Goal: Task Accomplishment & Management: Use online tool/utility

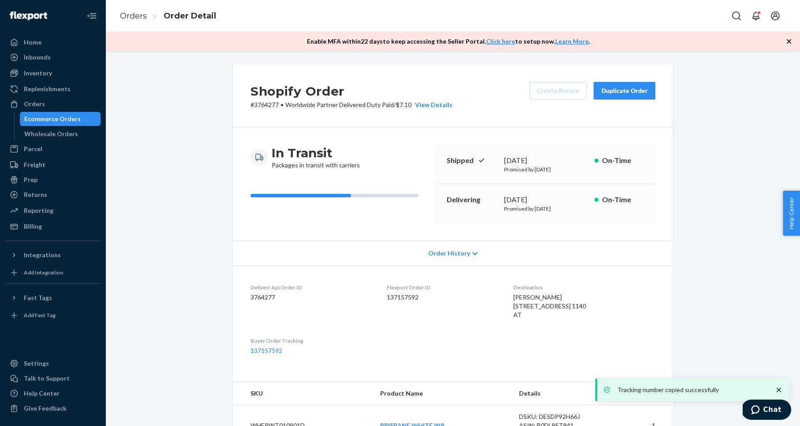
scroll to position [223, 0]
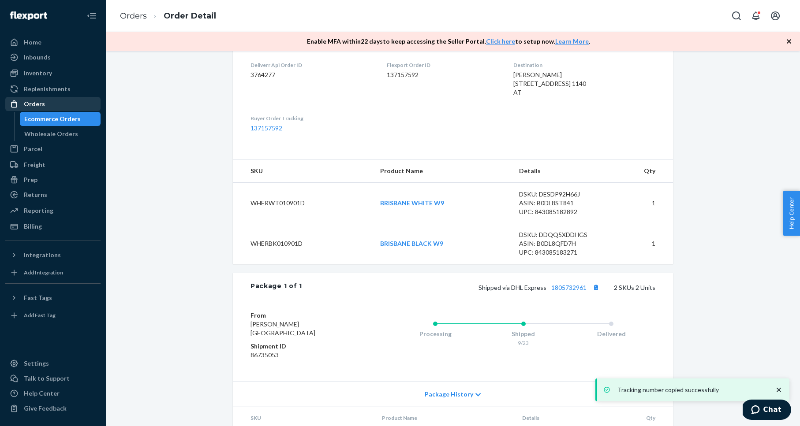
click at [46, 101] on div "Orders" at bounding box center [52, 104] width 93 height 12
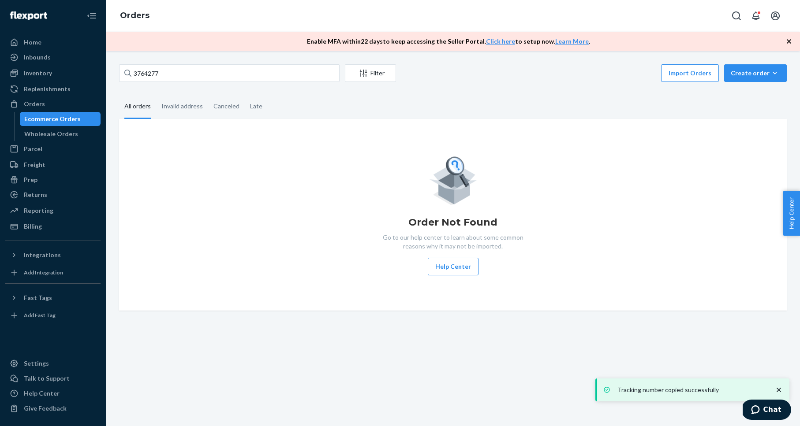
click at [279, 89] on div "3764277 Filter Import Orders Create order Ecommerce order Removal order All ord…" at bounding box center [452, 187] width 681 height 247
drag, startPoint x: 503, startPoint y: 92, endPoint x: 478, endPoint y: 86, distance: 25.6
click at [499, 91] on div "3764277 Filter Import Orders Create order Ecommerce order Removal order All ord…" at bounding box center [452, 187] width 681 height 247
click at [154, 63] on div "3764277 Filter Import Orders Create order Ecommerce order Removal order All ord…" at bounding box center [453, 238] width 694 height 375
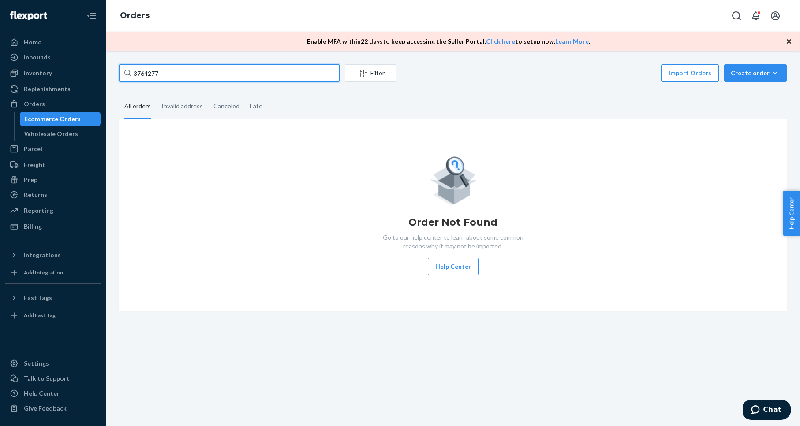
click at [153, 74] on input "3764277" at bounding box center [229, 73] width 220 height 18
drag, startPoint x: 153, startPoint y: 74, endPoint x: 157, endPoint y: 73, distance: 4.9
click at [153, 74] on input "3764277" at bounding box center [229, 73] width 220 height 18
paste input "7309"
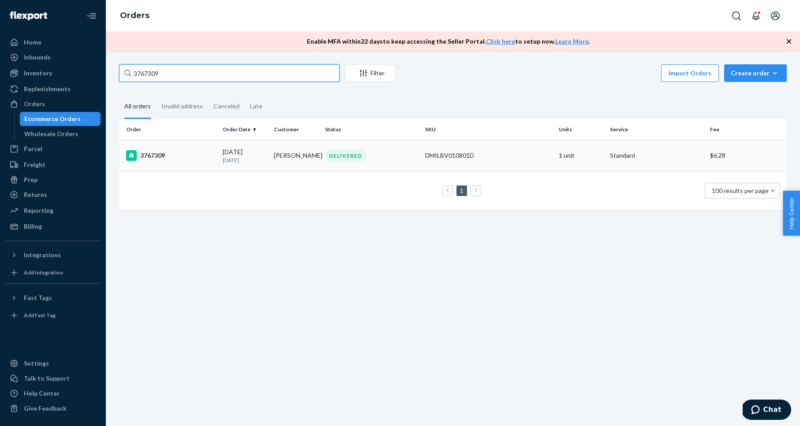
type input "3767309"
click at [157, 154] on div "3767309" at bounding box center [171, 155] width 90 height 11
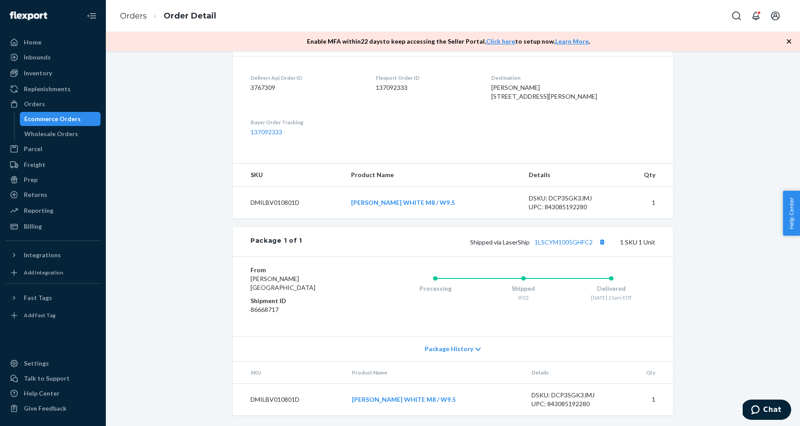
scroll to position [228, 0]
click at [695, 212] on div "Shopify Order # 3767309 • Standard / $6.28 View Details Submit Claim Create Ret…" at bounding box center [452, 140] width 681 height 572
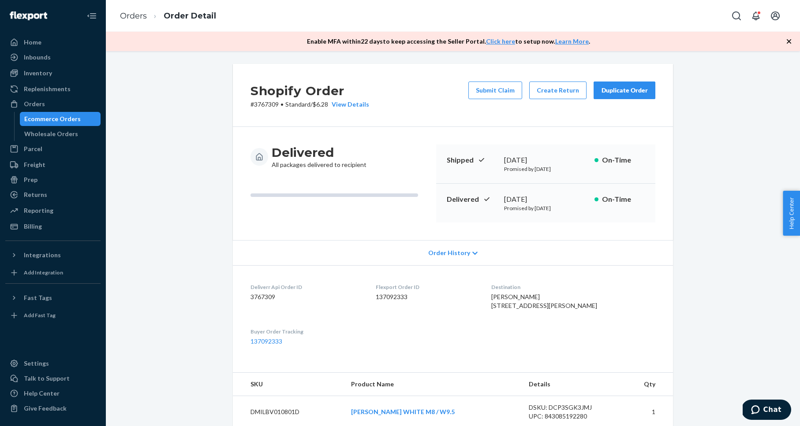
scroll to position [0, 0]
click at [94, 108] on div "Orders" at bounding box center [52, 104] width 93 height 12
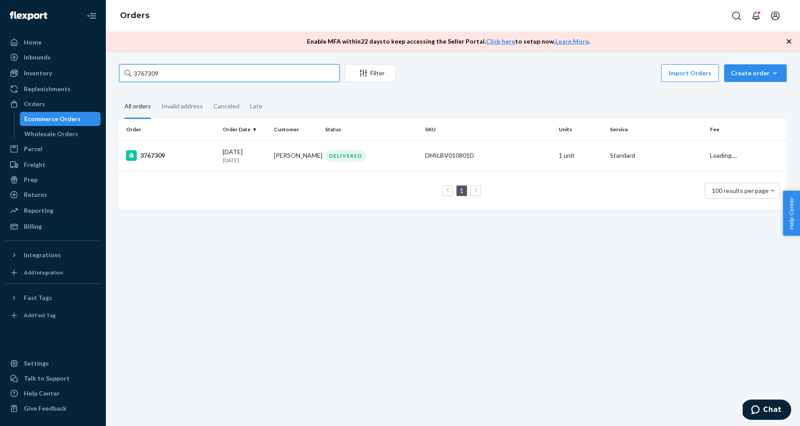
click at [153, 79] on input "3767309" at bounding box center [229, 73] width 220 height 18
drag, startPoint x: 153, startPoint y: 79, endPoint x: 157, endPoint y: 79, distance: 4.4
click at [153, 79] on input "3767309" at bounding box center [229, 73] width 220 height 18
paste input "[PERSON_NAME]"
type input "[PERSON_NAME]"
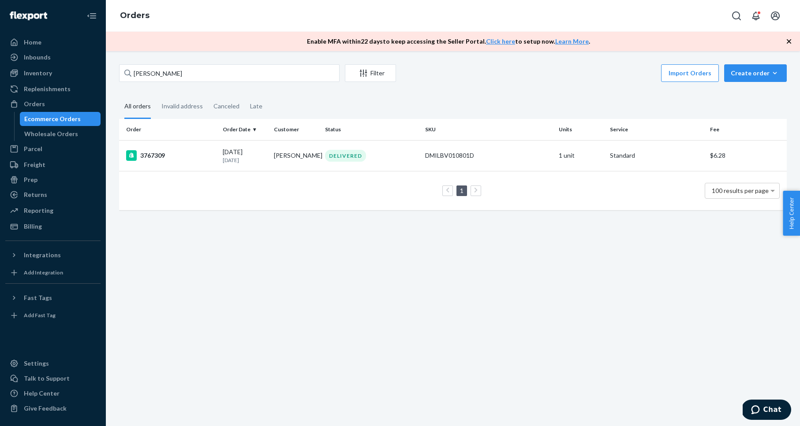
click at [152, 156] on div "3767309" at bounding box center [171, 155] width 90 height 11
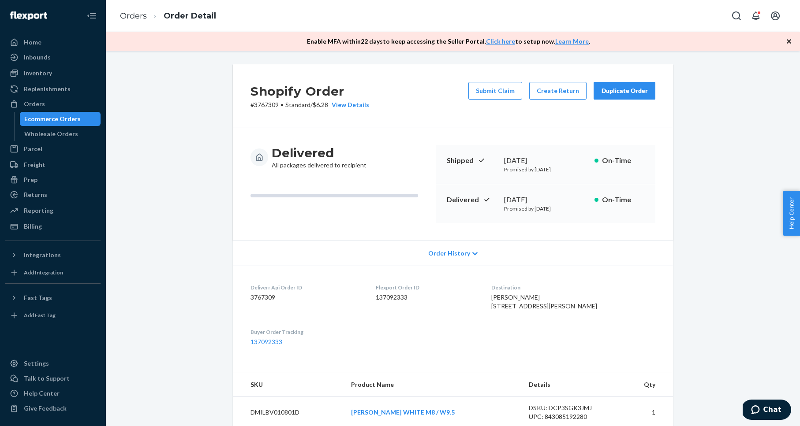
drag, startPoint x: 724, startPoint y: 125, endPoint x: 660, endPoint y: 99, distance: 69.2
click at [725, 126] on div "Shopify Order # 3767309 • Standard / $6.28 View Details Submit Claim Create Ret…" at bounding box center [452, 350] width 681 height 572
click at [642, 88] on div "Duplicate Order" at bounding box center [624, 90] width 47 height 9
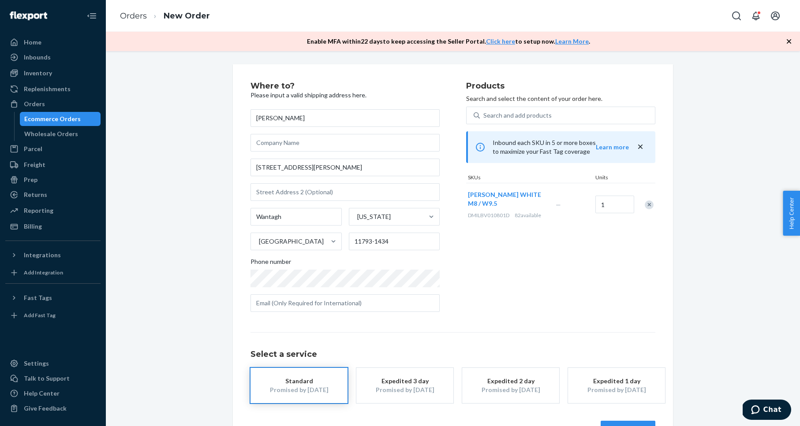
drag, startPoint x: 682, startPoint y: 219, endPoint x: 662, endPoint y: 206, distance: 24.2
click at [678, 216] on div "Where to? Please input a valid shipping address here. [PERSON_NAME] [STREET_ADD…" at bounding box center [452, 260] width 681 height 392
drag, startPoint x: 648, startPoint y: 205, endPoint x: 631, endPoint y: 192, distance: 21.3
click at [648, 205] on div "Remove Item" at bounding box center [649, 205] width 9 height 9
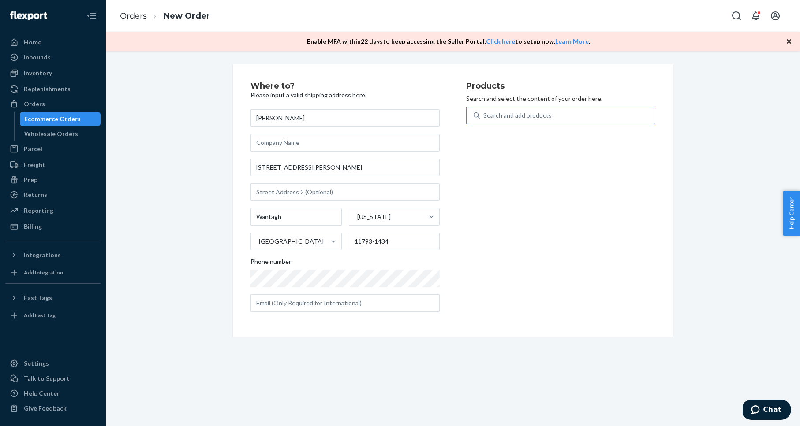
click at [550, 121] on div "Search and add products" at bounding box center [567, 116] width 175 height 16
click at [484, 120] on input "Search and add products" at bounding box center [483, 115] width 1 height 9
paste input "MILAN BONE M4.5 / W6"
type input "MILAN BONE M4.5 / W6"
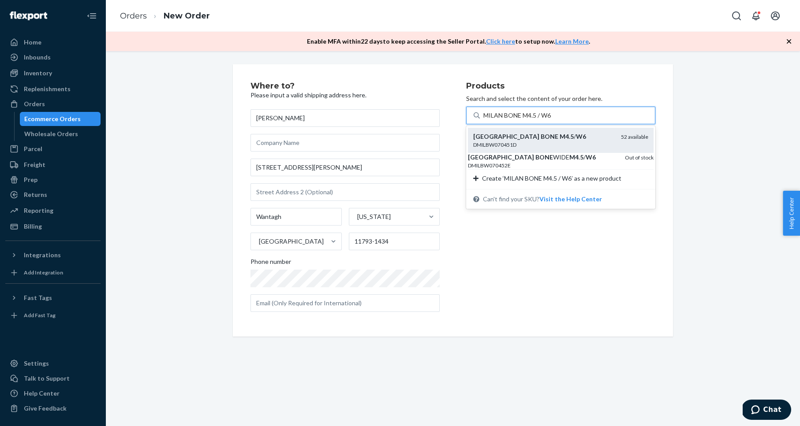
click at [549, 131] on div "MILAN BONE M4 . 5 / W6 DMILBW070451D 52 available" at bounding box center [561, 140] width 186 height 25
click at [549, 120] on input "MILAN BONE M4.5 / W6" at bounding box center [517, 115] width 69 height 9
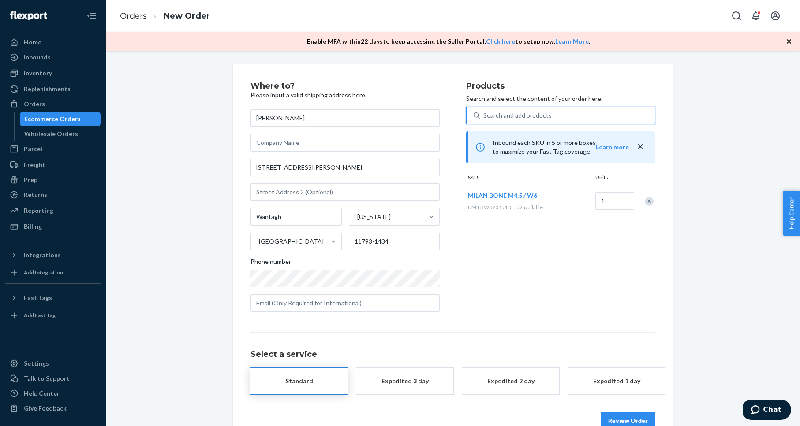
scroll to position [30, 0]
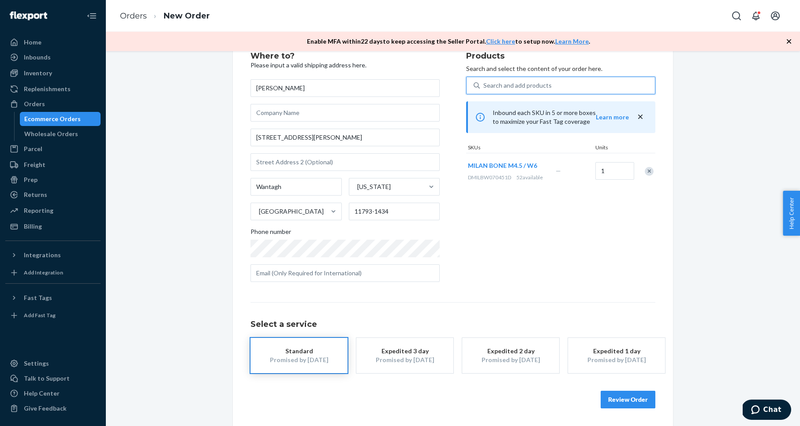
click at [722, 230] on div "Where to? Please input a valid shipping address here. [PERSON_NAME] [STREET_ADD…" at bounding box center [452, 230] width 681 height 392
click at [635, 398] on button "Review Order" at bounding box center [628, 400] width 55 height 18
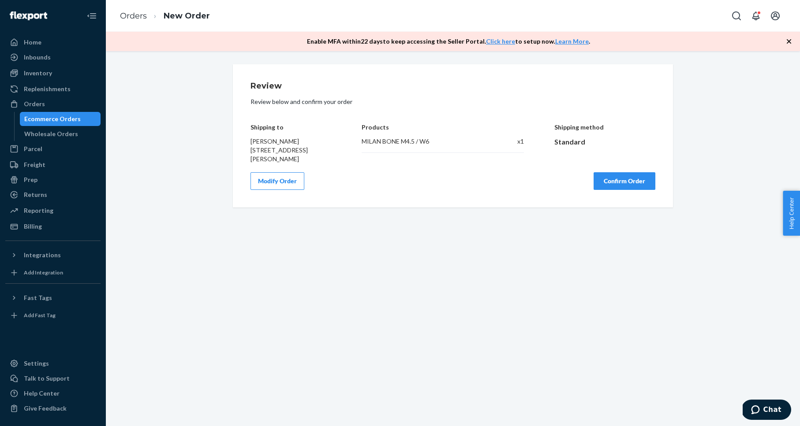
drag, startPoint x: 684, startPoint y: 184, endPoint x: 632, endPoint y: 177, distance: 52.6
click at [684, 184] on div "Review Review below and confirm your order Shipping to [PERSON_NAME] [STREET_AD…" at bounding box center [452, 135] width 681 height 143
click at [626, 176] on button "Confirm Order" at bounding box center [625, 181] width 62 height 18
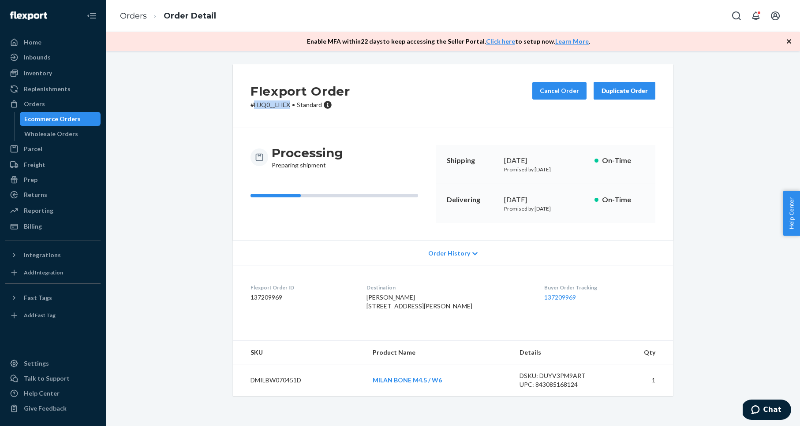
drag, startPoint x: 253, startPoint y: 105, endPoint x: 290, endPoint y: 106, distance: 37.1
click at [290, 106] on p "# HJQ0__LHEX • Standard" at bounding box center [300, 105] width 100 height 9
copy p "HJQ0__LHEX"
click at [46, 101] on div "Orders" at bounding box center [52, 104] width 93 height 12
